Goal: Information Seeking & Learning: Check status

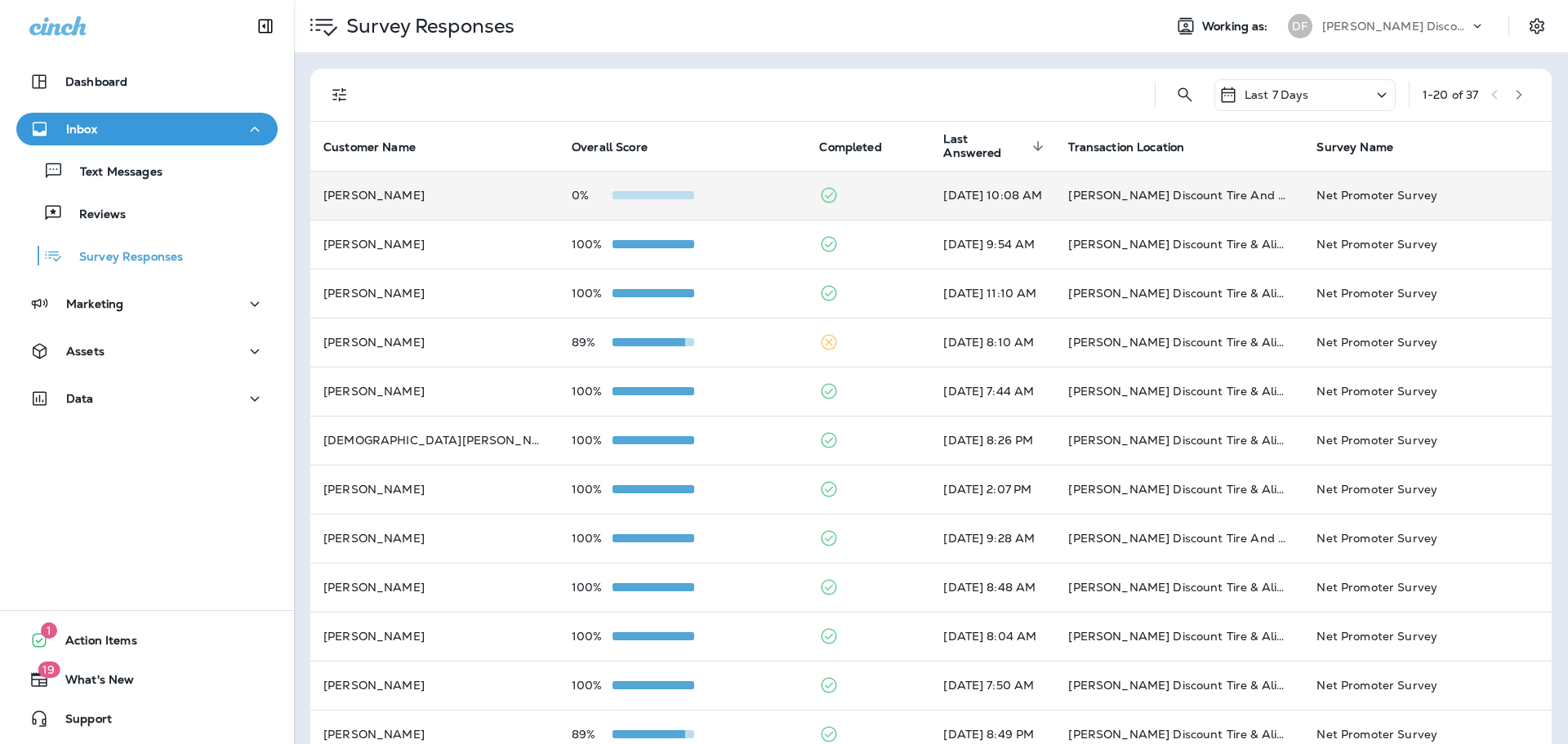
click at [685, 202] on td "0%" at bounding box center [682, 195] width 248 height 49
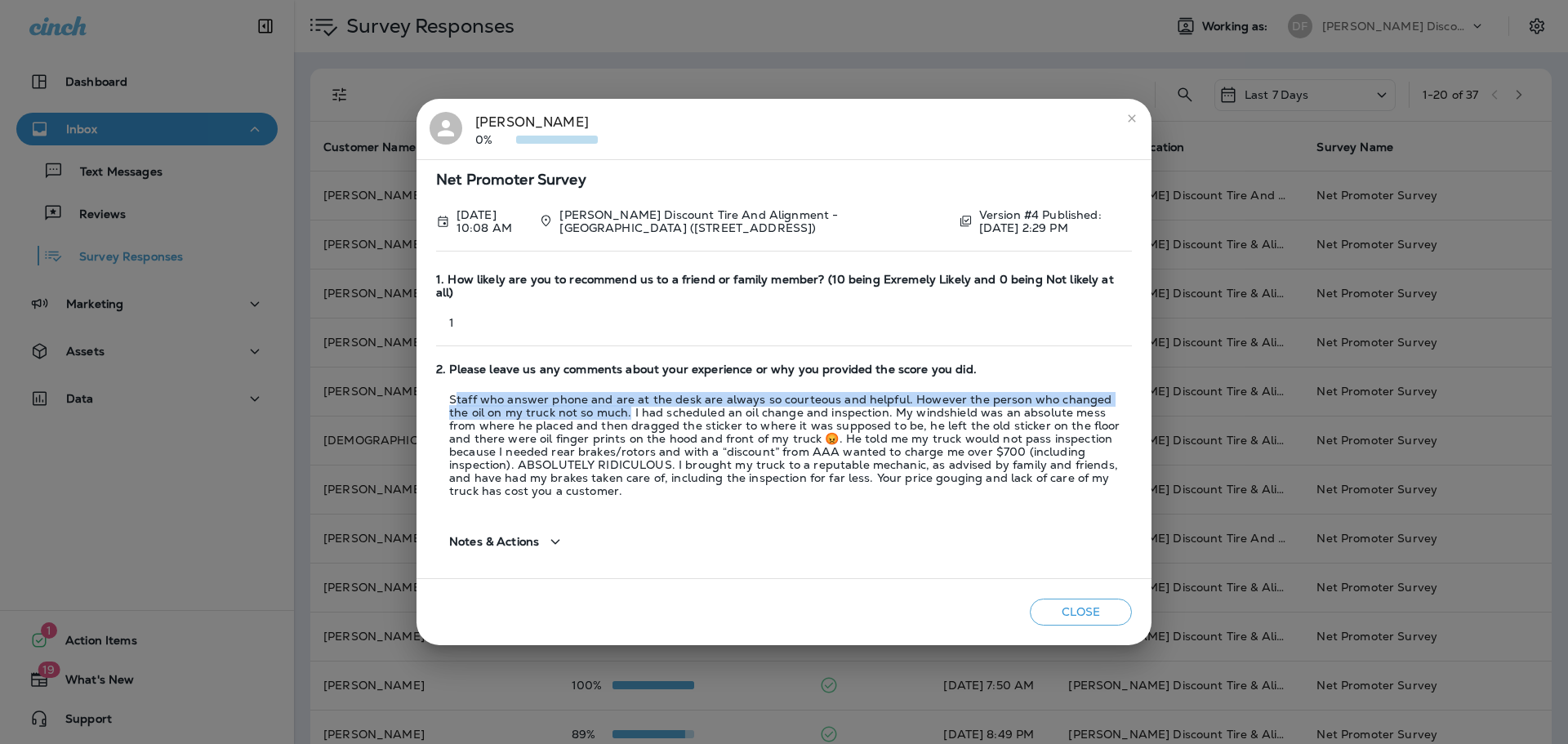
drag, startPoint x: 458, startPoint y: 398, endPoint x: 588, endPoint y: 415, distance: 131.1
click at [588, 415] on p "Staff who answer phone and are at the desk are always so courteous and helpful.…" at bounding box center [784, 445] width 696 height 105
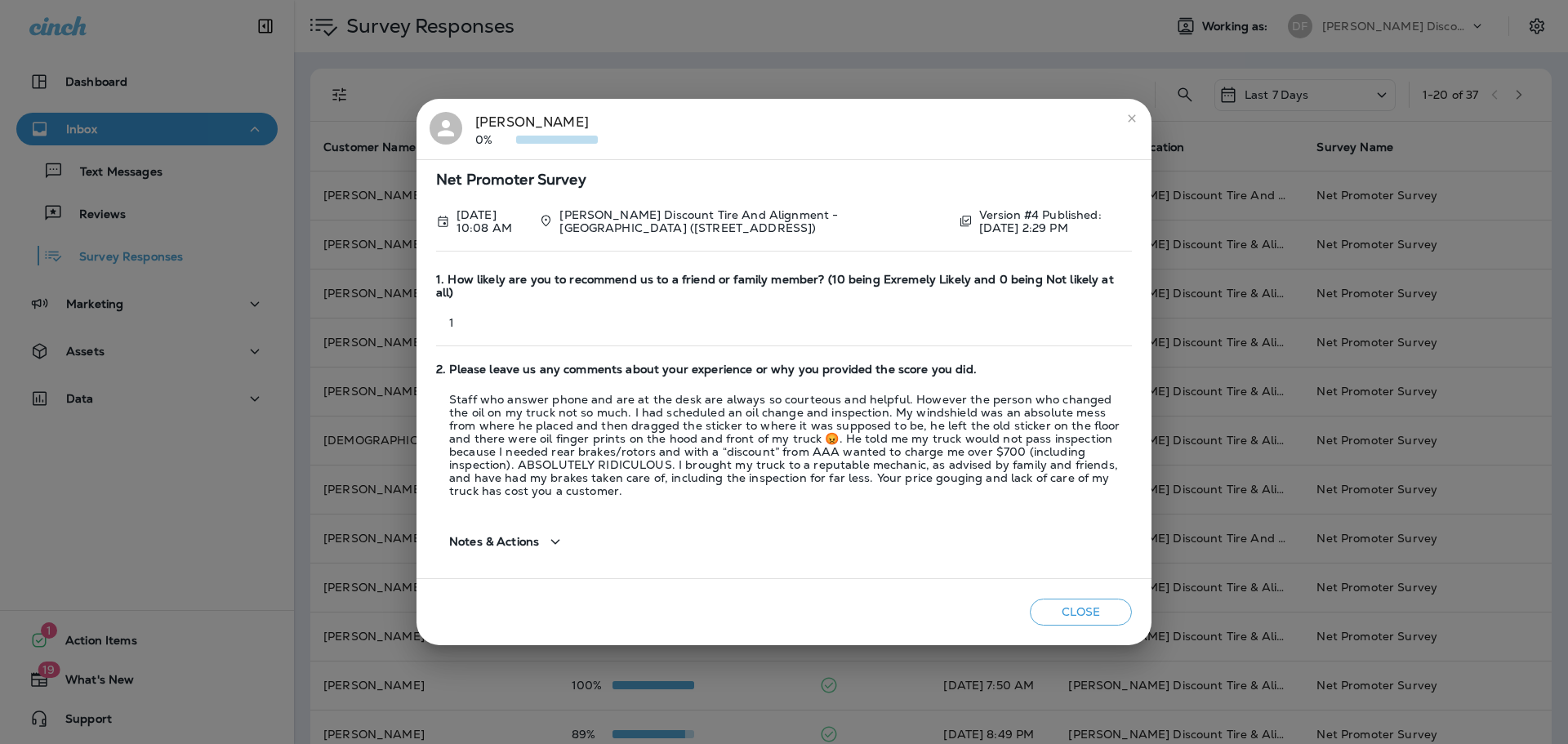
click at [838, 457] on p "Staff who answer phone and are at the desk are always so courteous and helpful.…" at bounding box center [784, 445] width 696 height 105
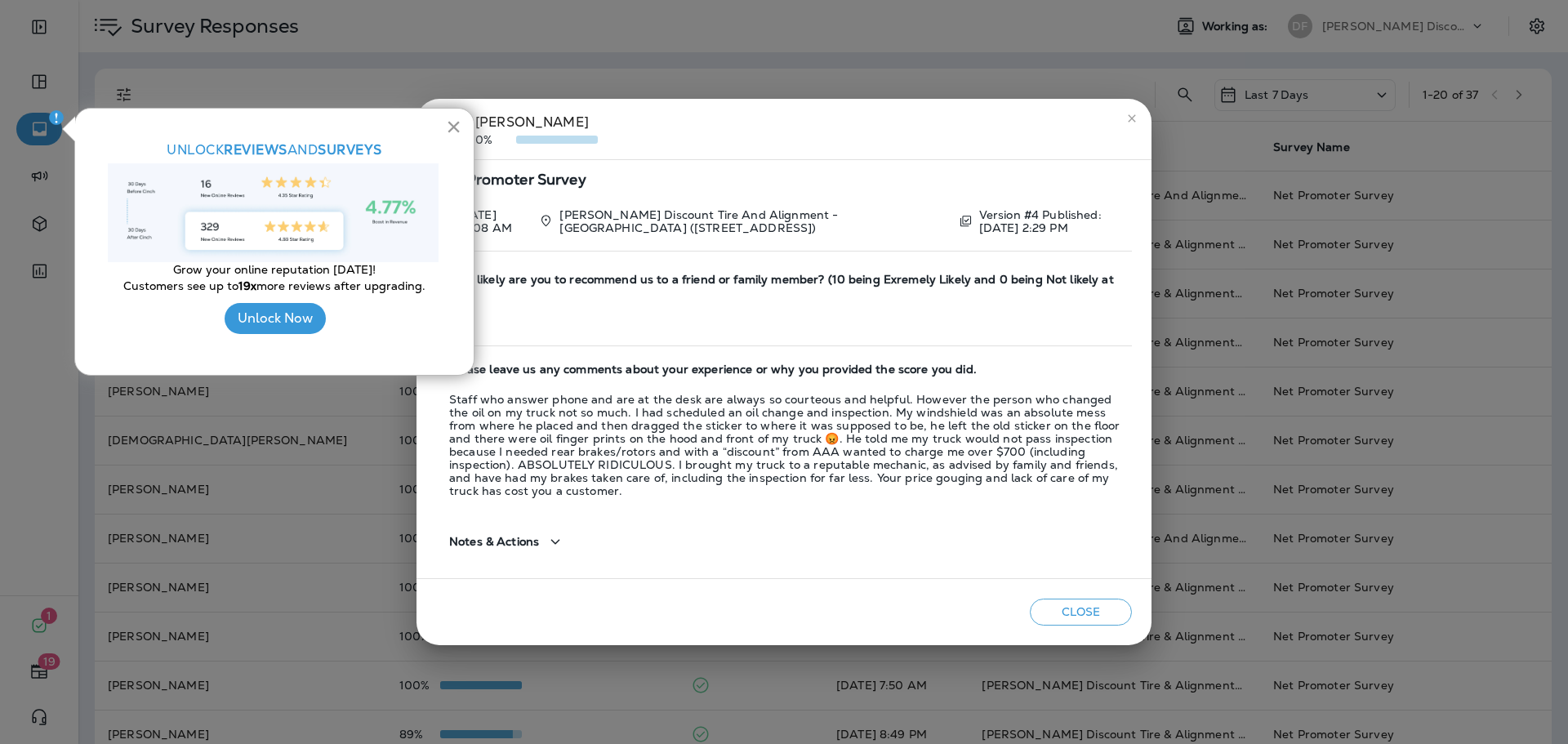
click at [460, 131] on button "×" at bounding box center [454, 126] width 15 height 26
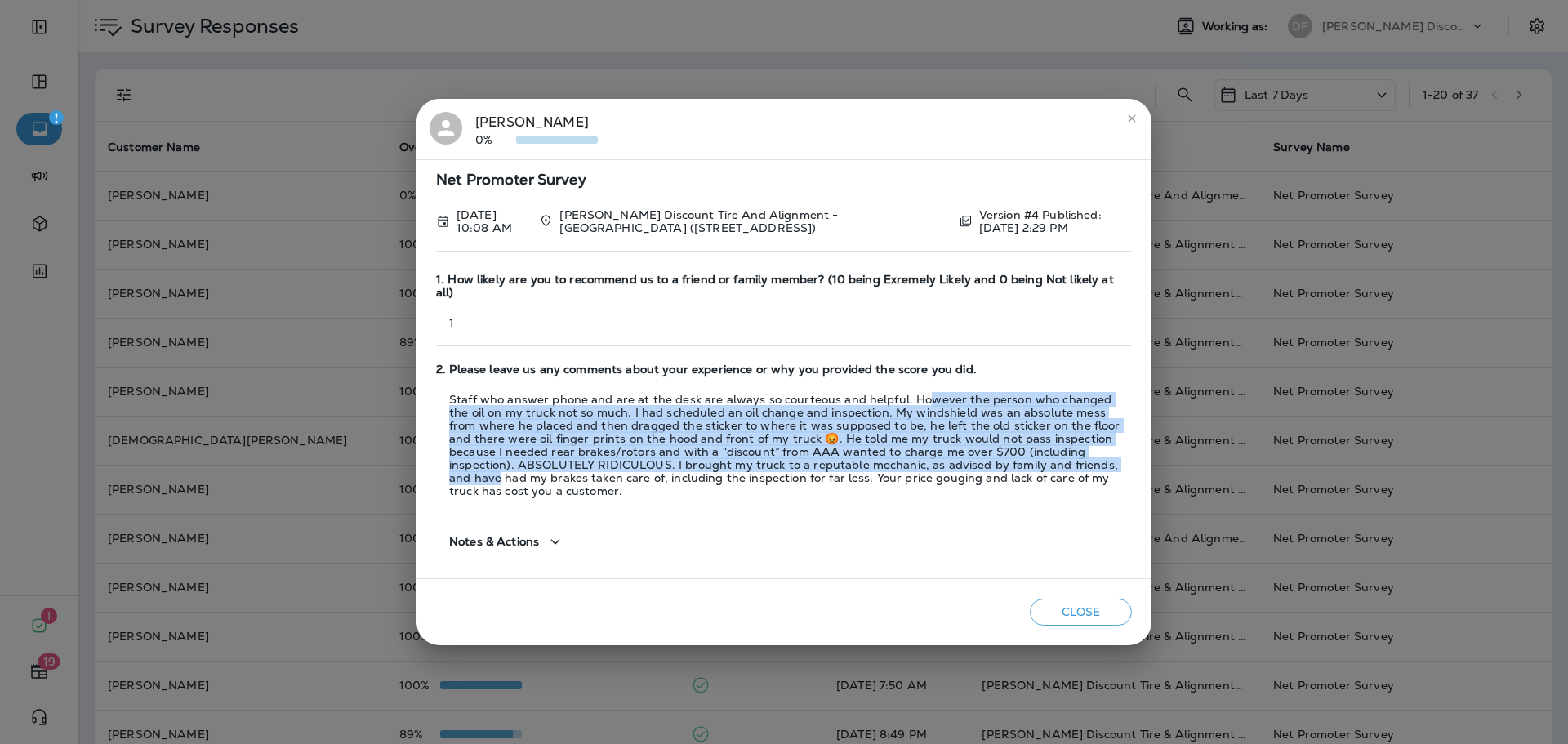
drag, startPoint x: 915, startPoint y: 397, endPoint x: 1009, endPoint y: 460, distance: 113.2
click at [1009, 460] on p "Staff who answer phone and are at the desk are always so courteous and helpful.…" at bounding box center [784, 445] width 696 height 105
click at [807, 458] on p "Staff who answer phone and are at the desk are always so courteous and helpful.…" at bounding box center [784, 445] width 696 height 105
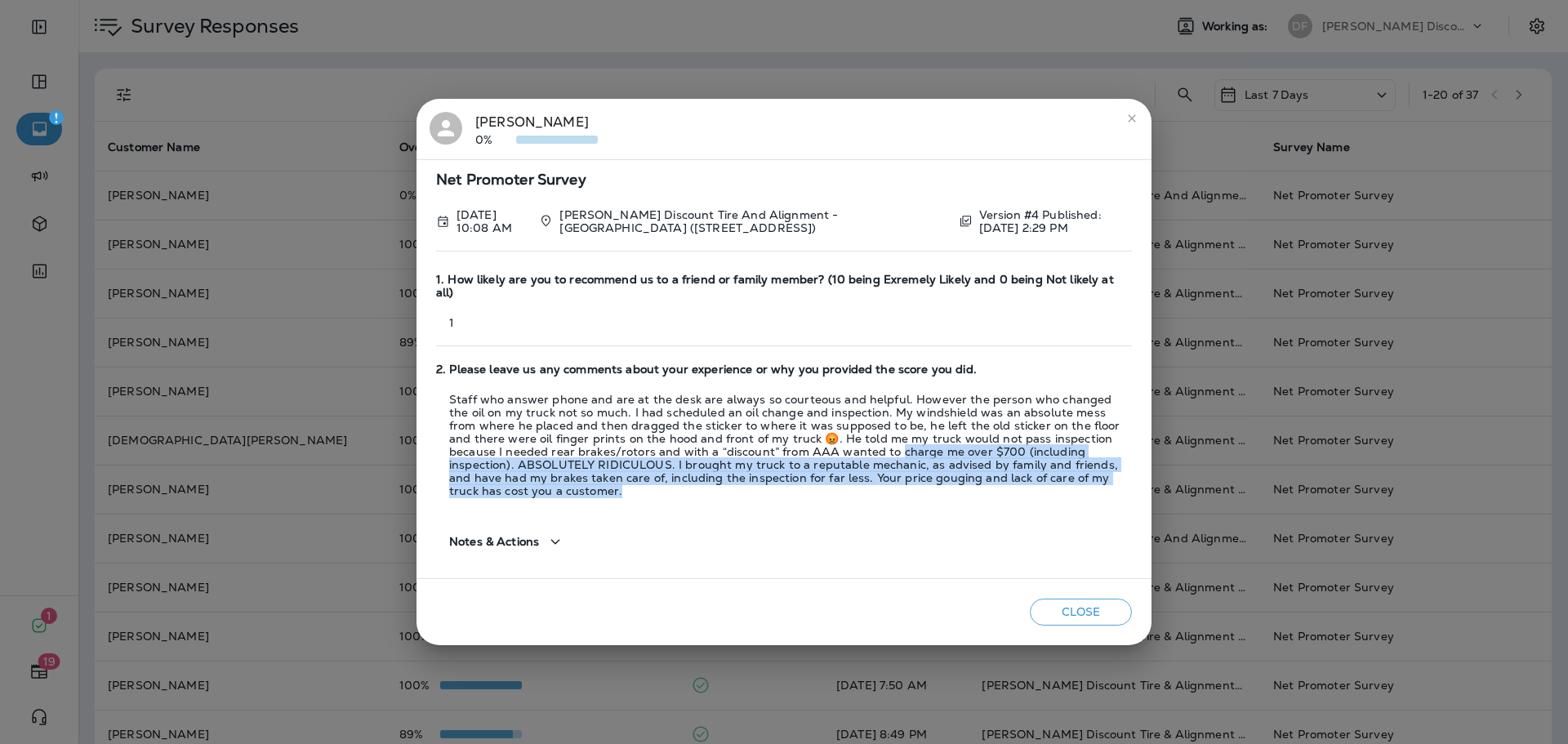
drag, startPoint x: 1096, startPoint y: 479, endPoint x: 786, endPoint y: 458, distance: 310.7
click at [786, 458] on p "Staff who answer phone and are at the desk are always so courteous and helpful.…" at bounding box center [784, 445] width 696 height 105
click at [784, 457] on p "Staff who answer phone and are at the desk are always so courteous and helpful.…" at bounding box center [784, 445] width 696 height 105
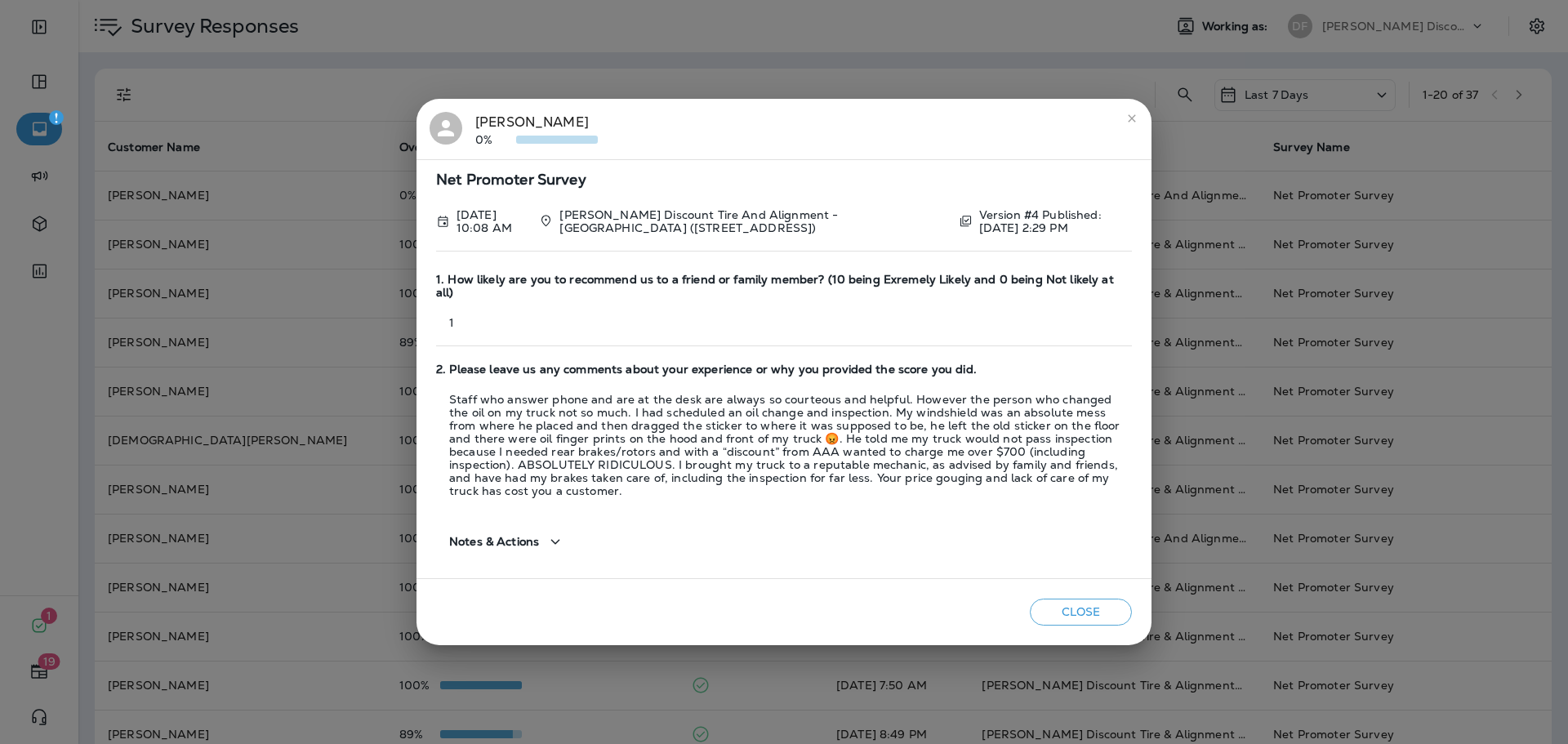
click at [1055, 599] on button "Close" at bounding box center [1081, 612] width 102 height 27
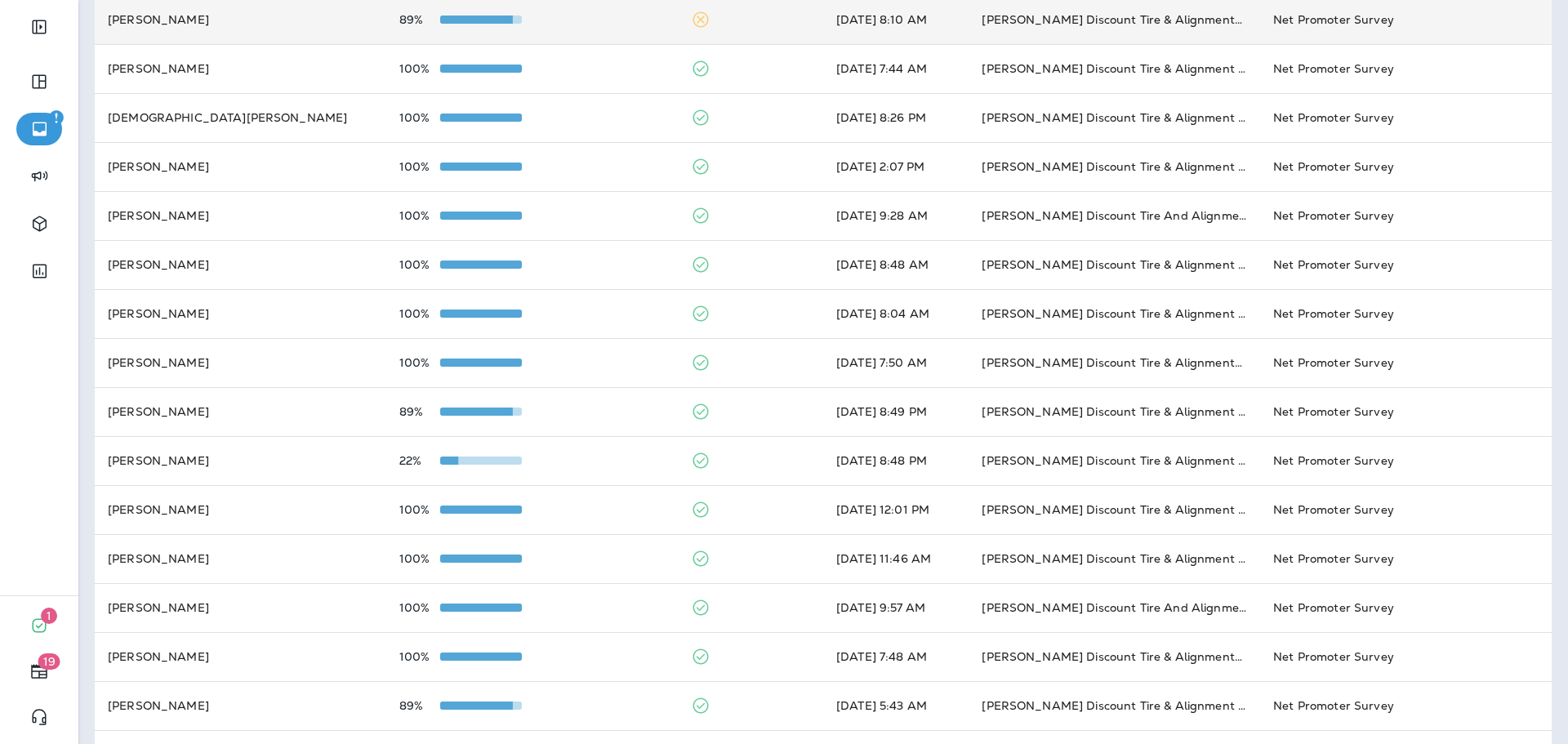
scroll to position [326, 0]
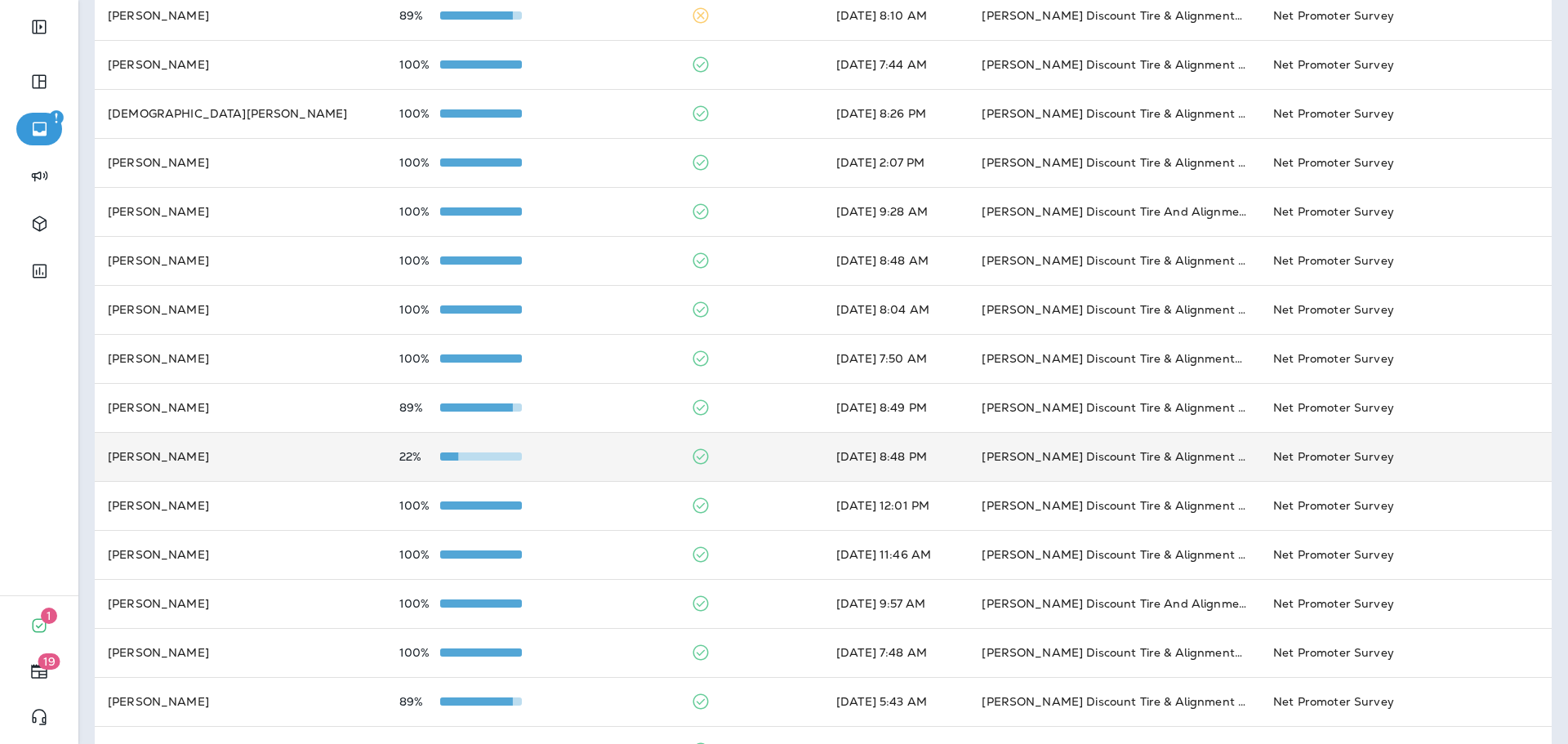
click at [625, 467] on td "22%" at bounding box center [532, 456] width 291 height 49
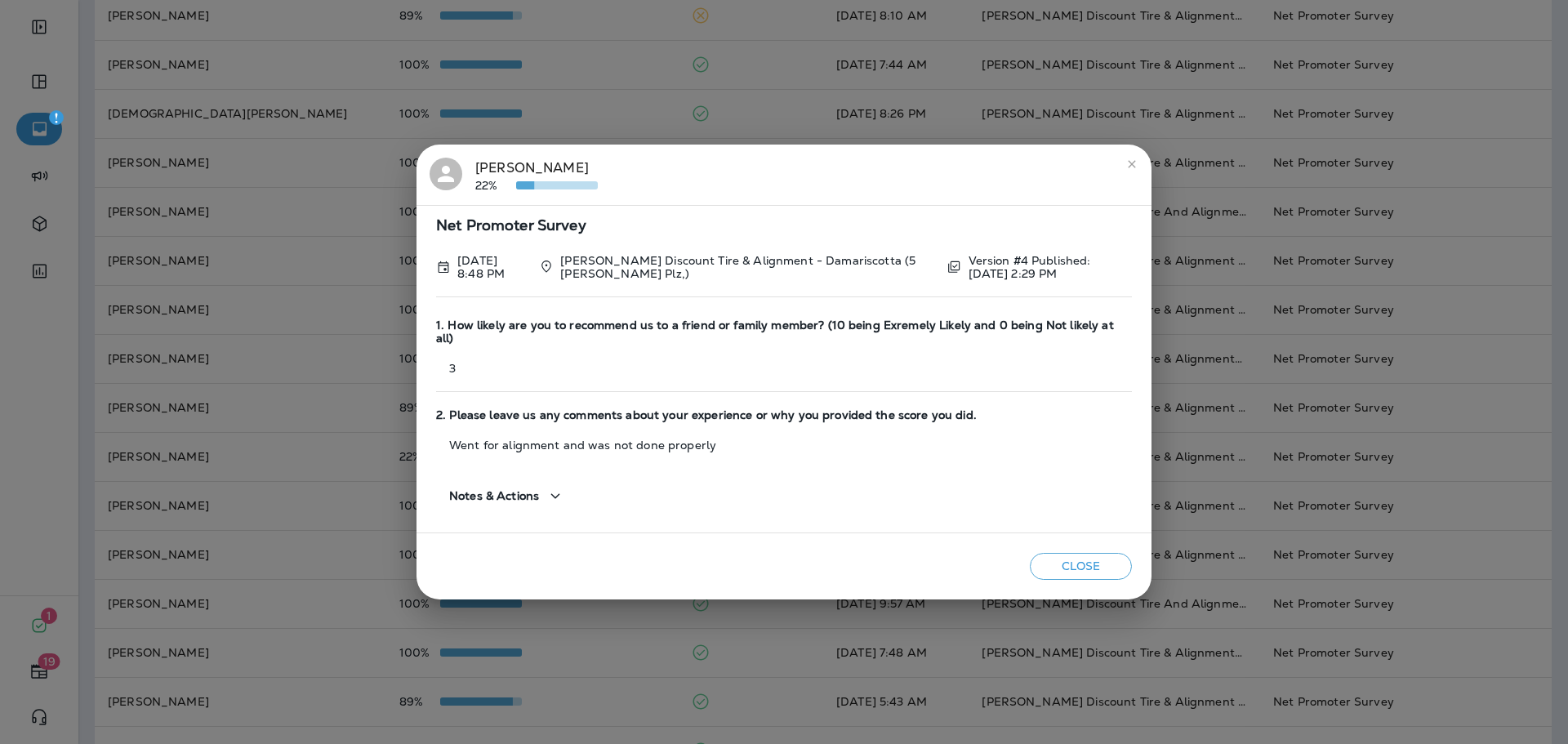
click at [1070, 553] on button "Close" at bounding box center [1081, 566] width 102 height 27
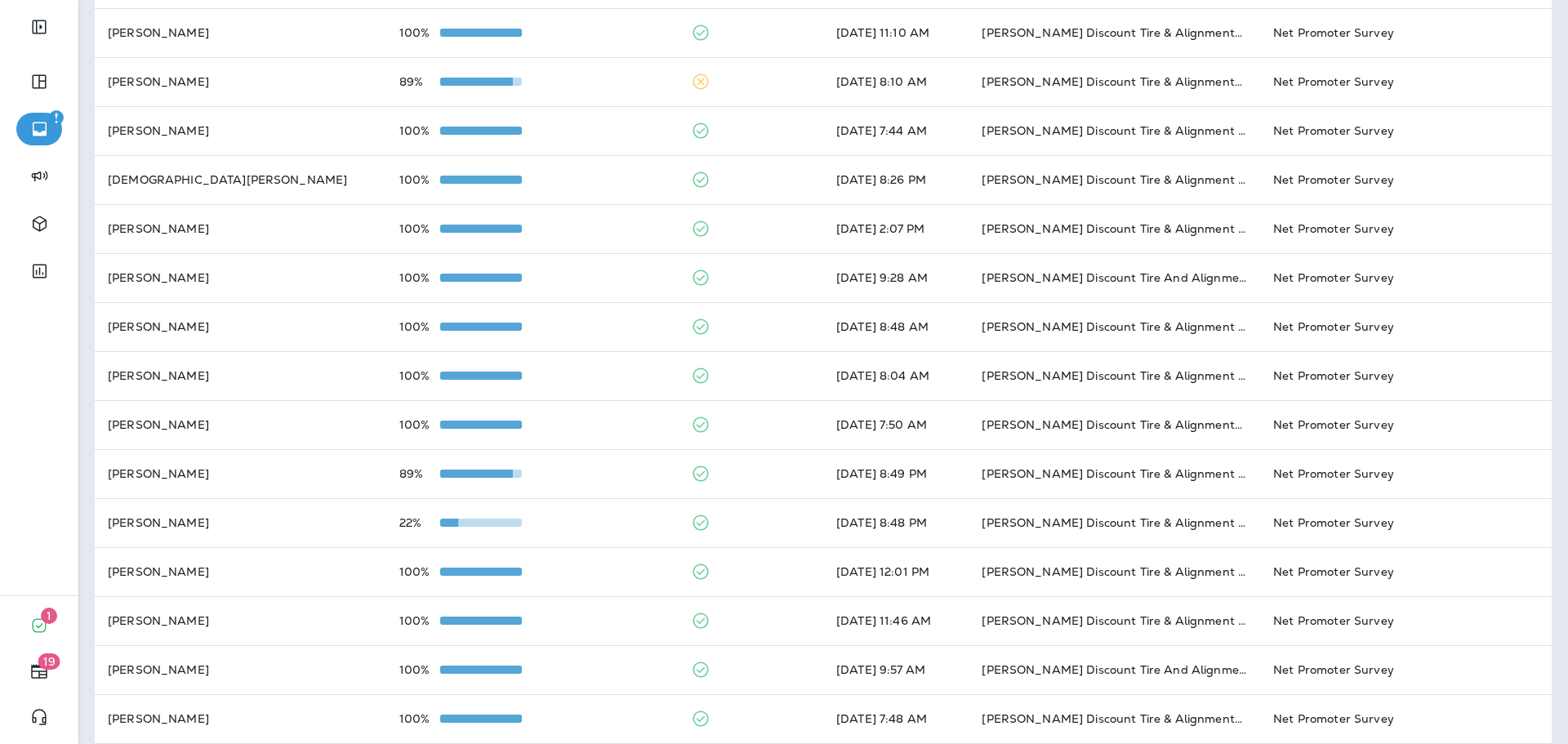
scroll to position [15, 0]
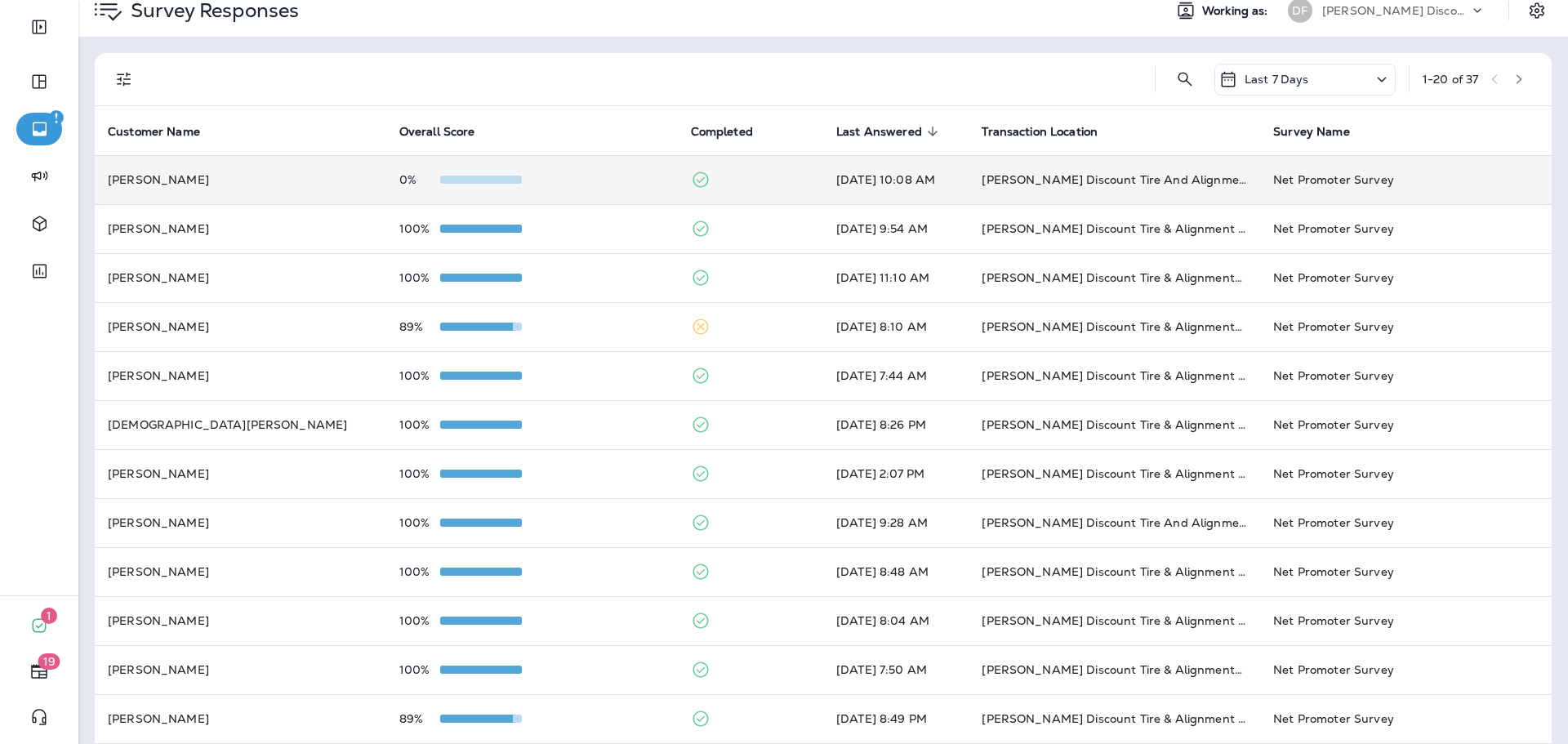
click at [715, 179] on td at bounding box center [751, 180] width 145 height 49
